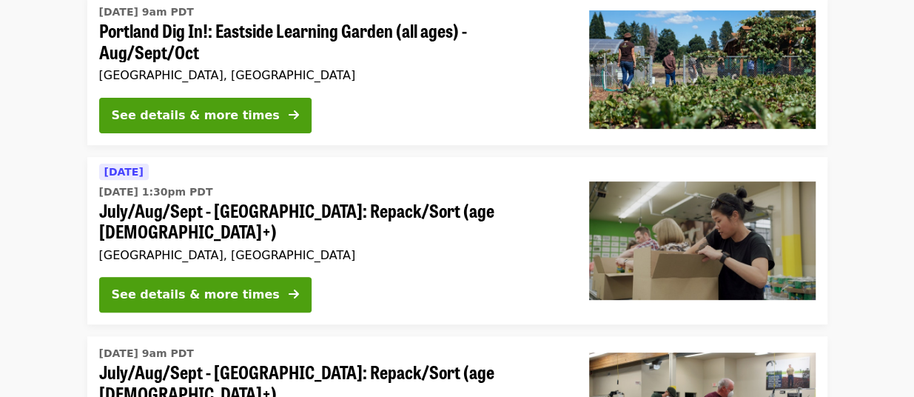
scroll to position [158, 0]
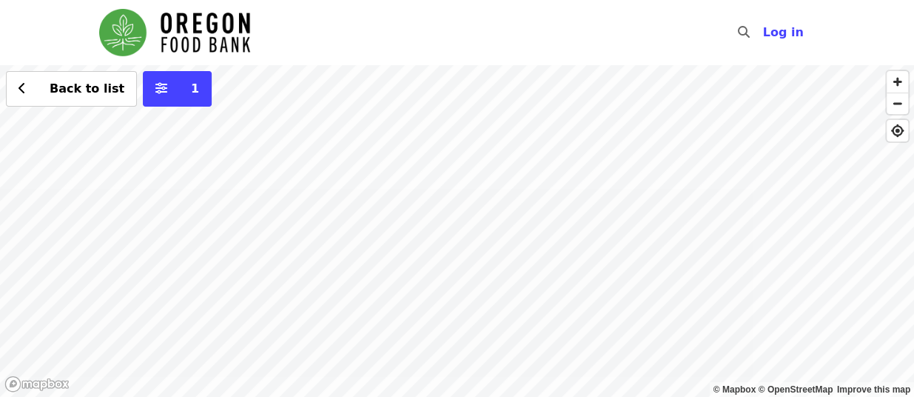
click at [438, 198] on div "Back to list 1" at bounding box center [457, 230] width 914 height 331
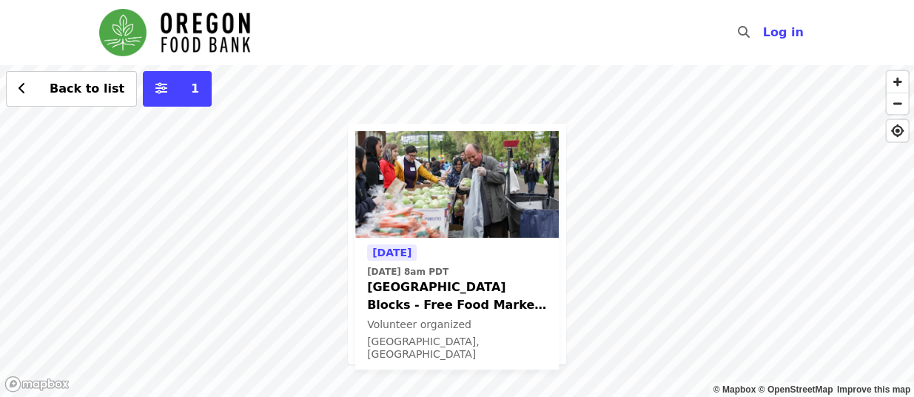
click at [496, 79] on div "[DATE] [DATE] 8am PDT [GEOGRAPHIC_DATA] Blocks - Free Food Market (16+) Volunte…" at bounding box center [457, 230] width 914 height 331
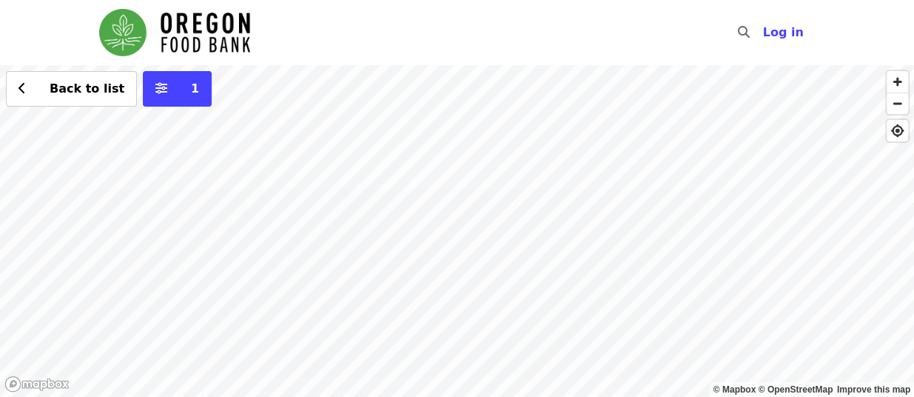
click at [471, 357] on div "Back to list 1" at bounding box center [457, 230] width 914 height 331
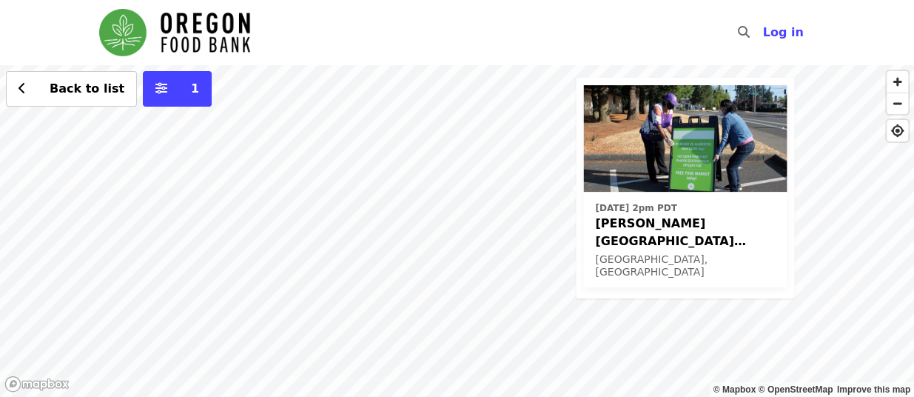
click at [601, 35] on nav "Skip to content ​ Log in" at bounding box center [457, 32] width 740 height 65
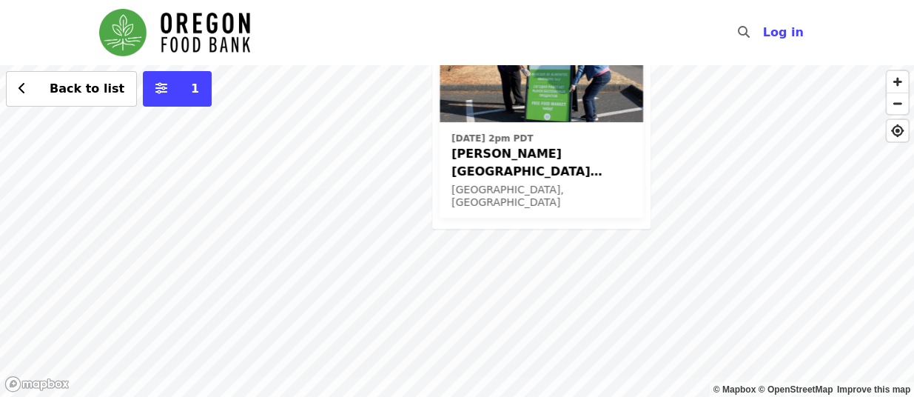
drag, startPoint x: 506, startPoint y: 271, endPoint x: 477, endPoint y: 98, distance: 175.7
click at [469, 78] on div "[DATE] 2pm PDT [PERSON_NAME][GEOGRAPHIC_DATA] (Latino Network) - Free Food Mark…" at bounding box center [457, 230] width 914 height 331
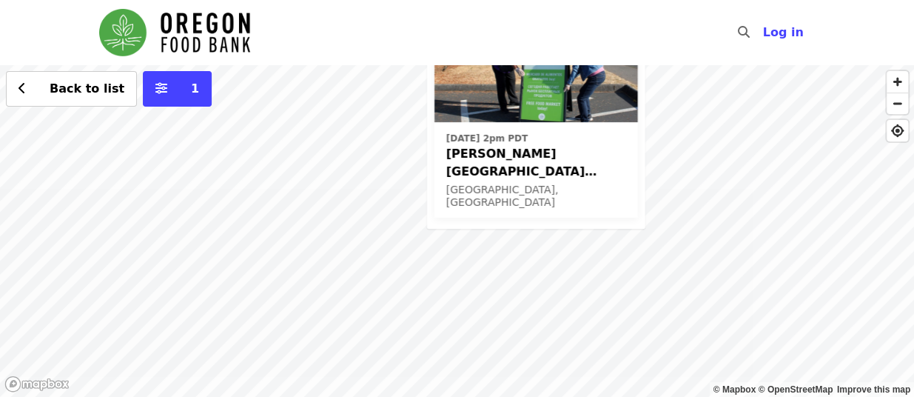
click at [636, 223] on div "[DATE] 2pm PDT [PERSON_NAME][GEOGRAPHIC_DATA] (Latino Network) - Free Food Mark…" at bounding box center [457, 230] width 914 height 331
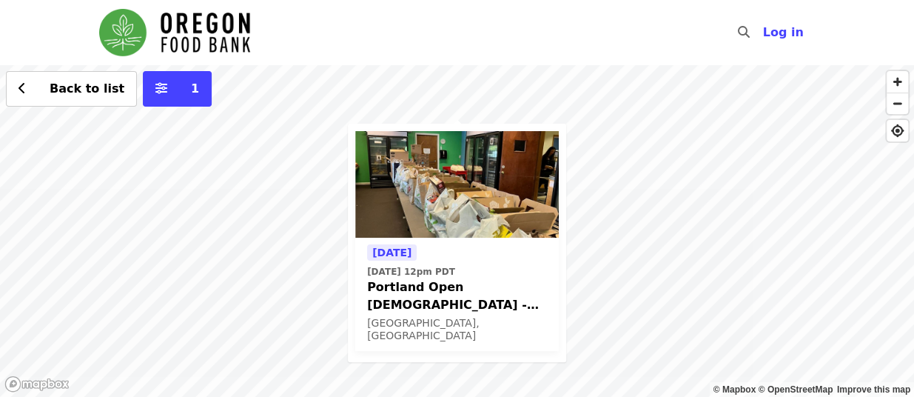
click at [501, 36] on nav "Skip to content ​ Log in" at bounding box center [457, 32] width 740 height 65
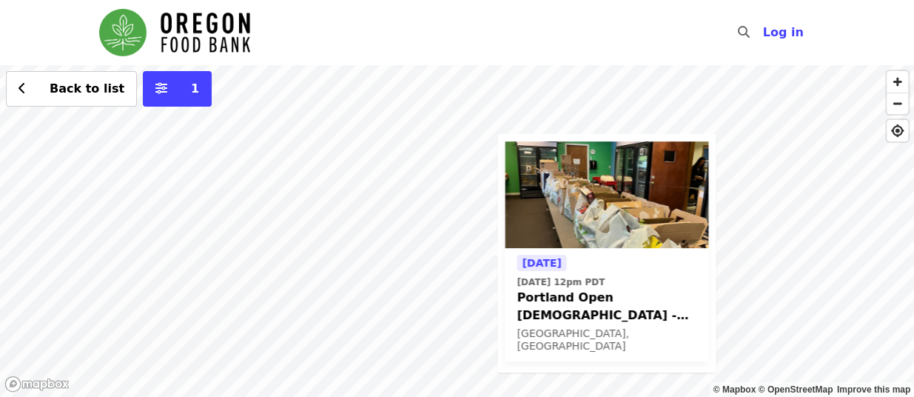
drag, startPoint x: 305, startPoint y: 225, endPoint x: 342, endPoint y: 360, distance: 140.4
click at [342, 360] on div "[DATE] [DATE] 12pm PDT Portland Open Bible - Partner Agency Support (16+) [GEOG…" at bounding box center [457, 230] width 914 height 331
click at [198, 207] on div "[DATE] [DATE] 12pm PDT Portland Open Bible - Partner Agency Support (16+) [GEOG…" at bounding box center [457, 230] width 914 height 331
